Goal: Task Accomplishment & Management: Use online tool/utility

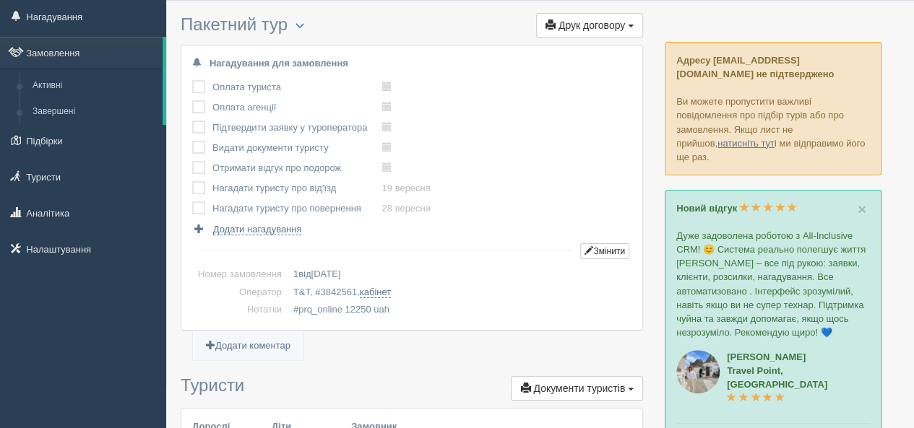
scroll to position [72, 0]
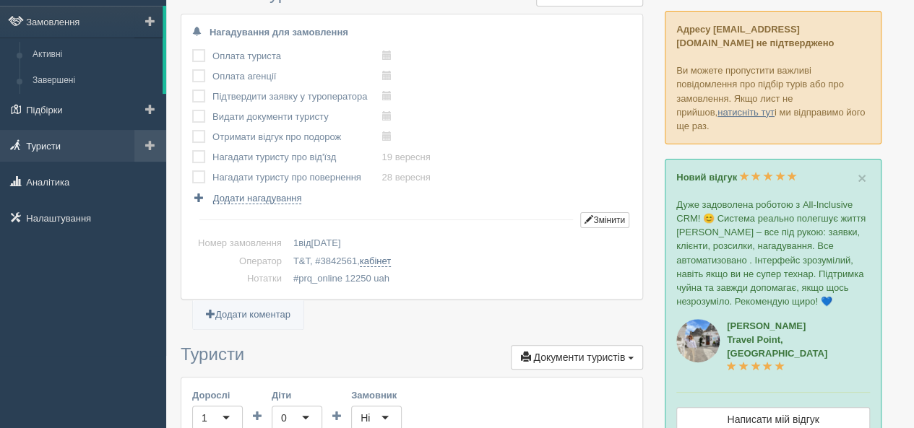
click at [54, 149] on link "Туристи" at bounding box center [83, 146] width 166 height 32
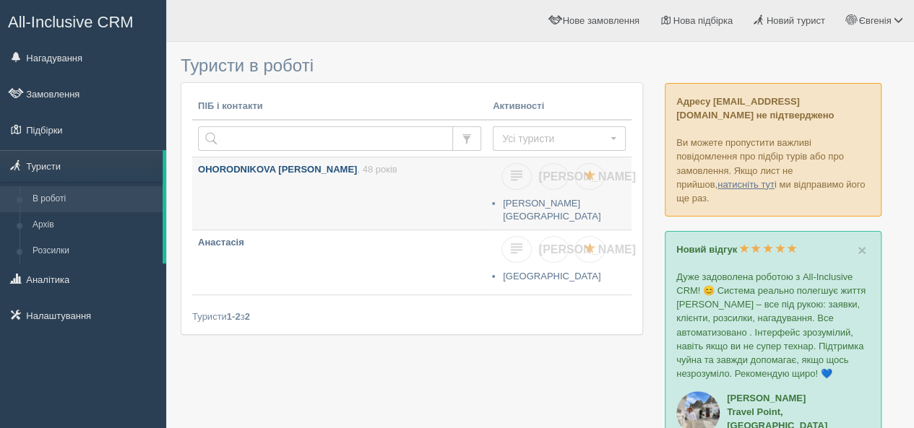
click at [415, 174] on p "OHORODNIKOVA HALYNA , 48 років" at bounding box center [339, 170] width 283 height 14
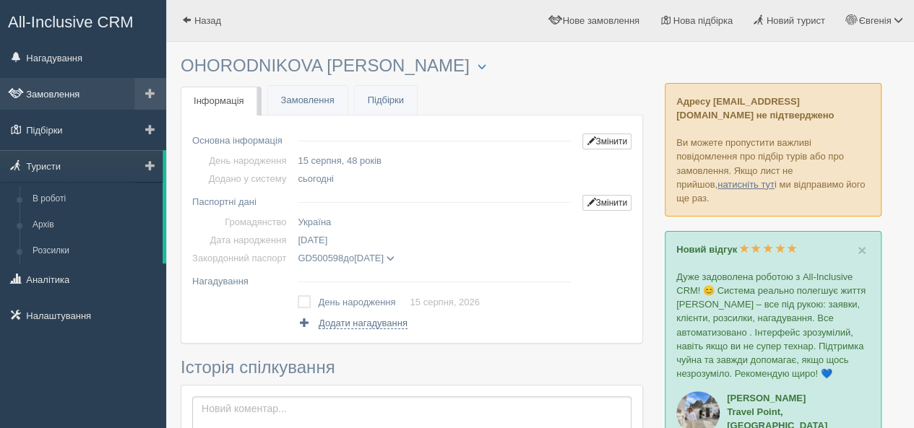
click at [64, 81] on link "Замовлення" at bounding box center [83, 94] width 166 height 32
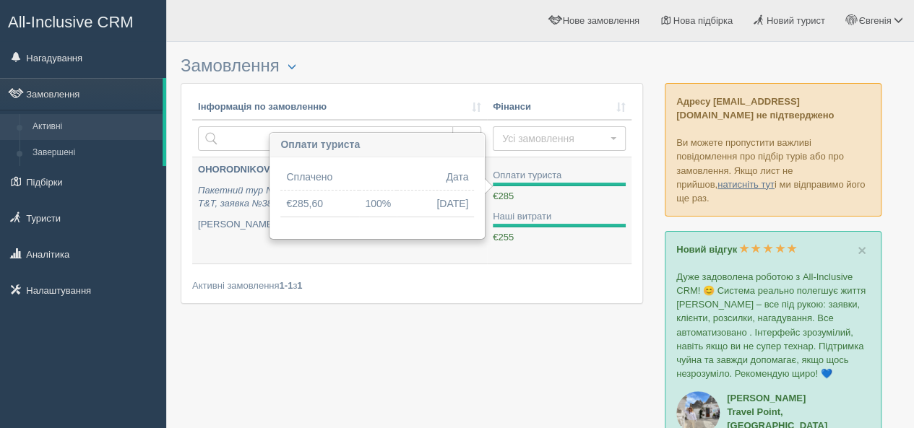
click at [531, 196] on div "€285 €0,00" at bounding box center [559, 197] width 133 height 14
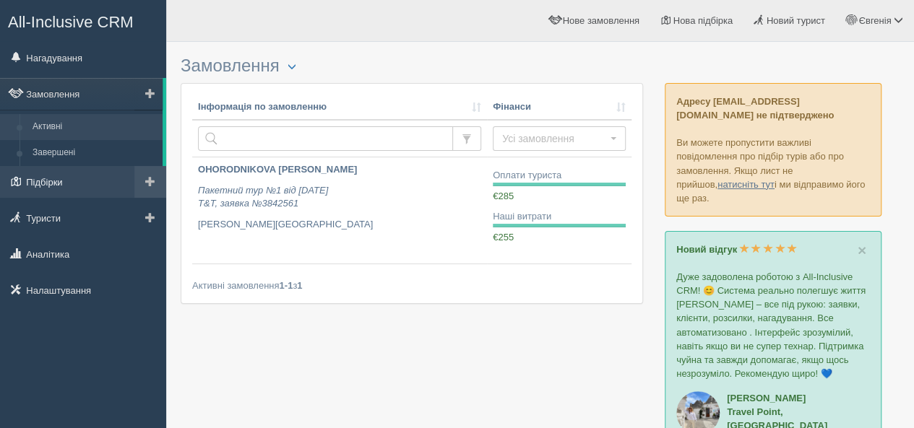
click at [55, 171] on link "Підбірки" at bounding box center [83, 182] width 166 height 32
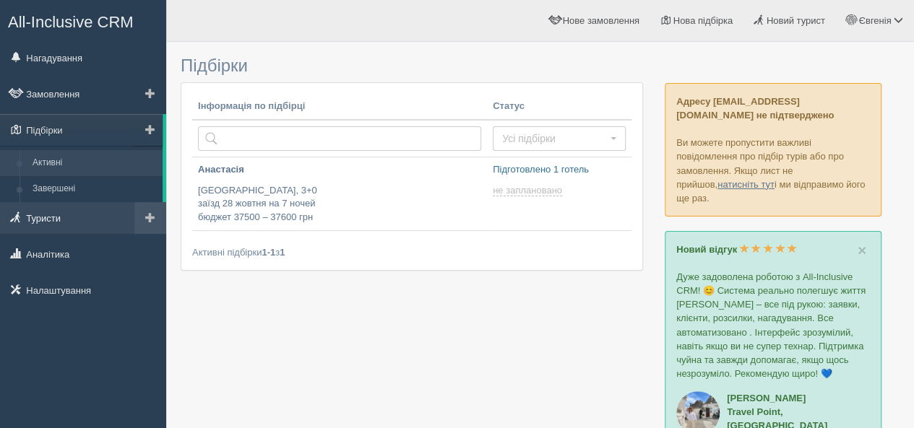
click at [55, 210] on link "Туристи" at bounding box center [83, 218] width 166 height 32
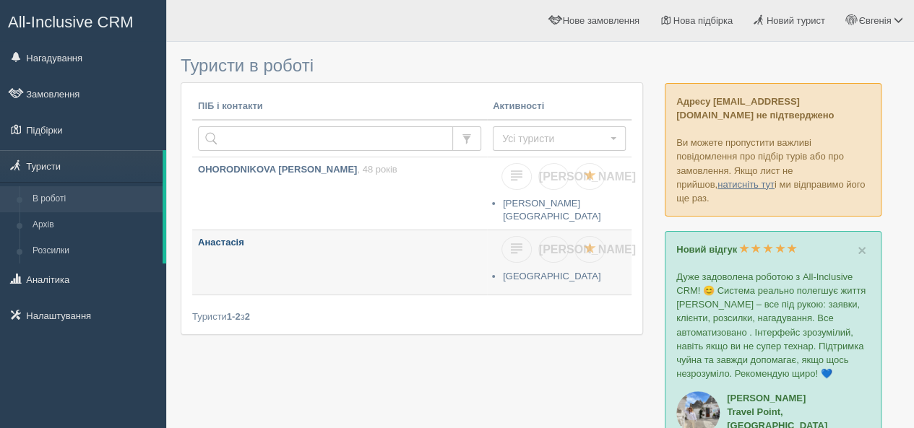
click at [218, 237] on b "Анастасія" at bounding box center [221, 242] width 46 height 11
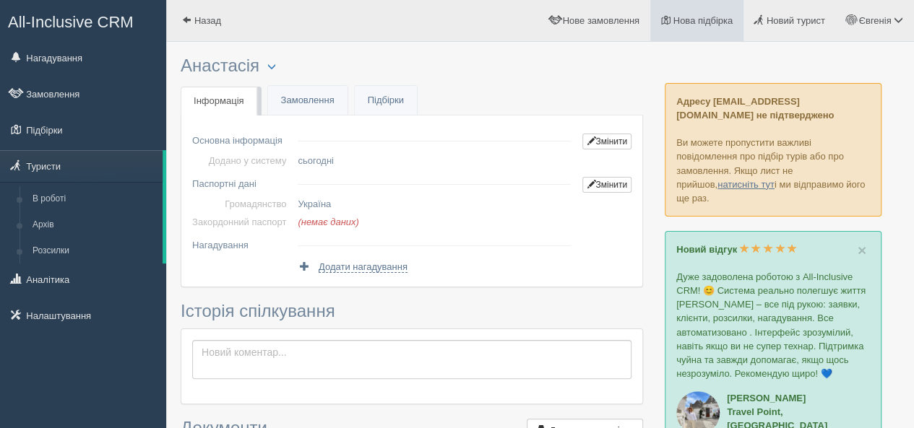
click at [702, 9] on link "Нова підбірка" at bounding box center [696, 20] width 93 height 41
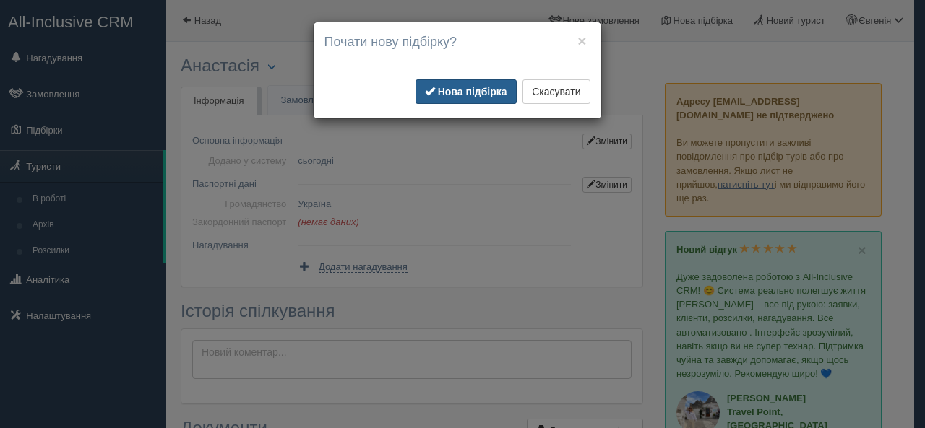
click at [480, 90] on b "Нова підбірка" at bounding box center [472, 92] width 69 height 12
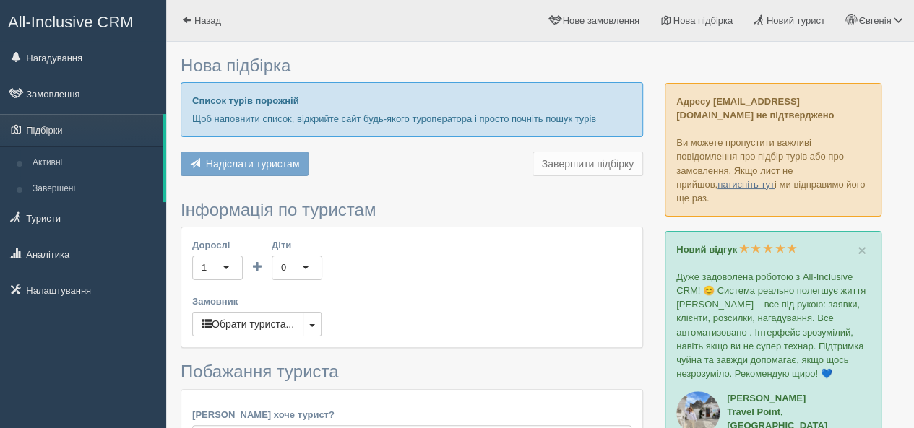
click at [436, 137] on div "Список турів порожній Щоб наповнити список, відкрийте сайт будь-якого туроперат…" at bounding box center [412, 130] width 462 height 97
click at [27, 64] on link "Нагадування" at bounding box center [83, 58] width 166 height 32
